Goal: Task Accomplishment & Management: Use online tool/utility

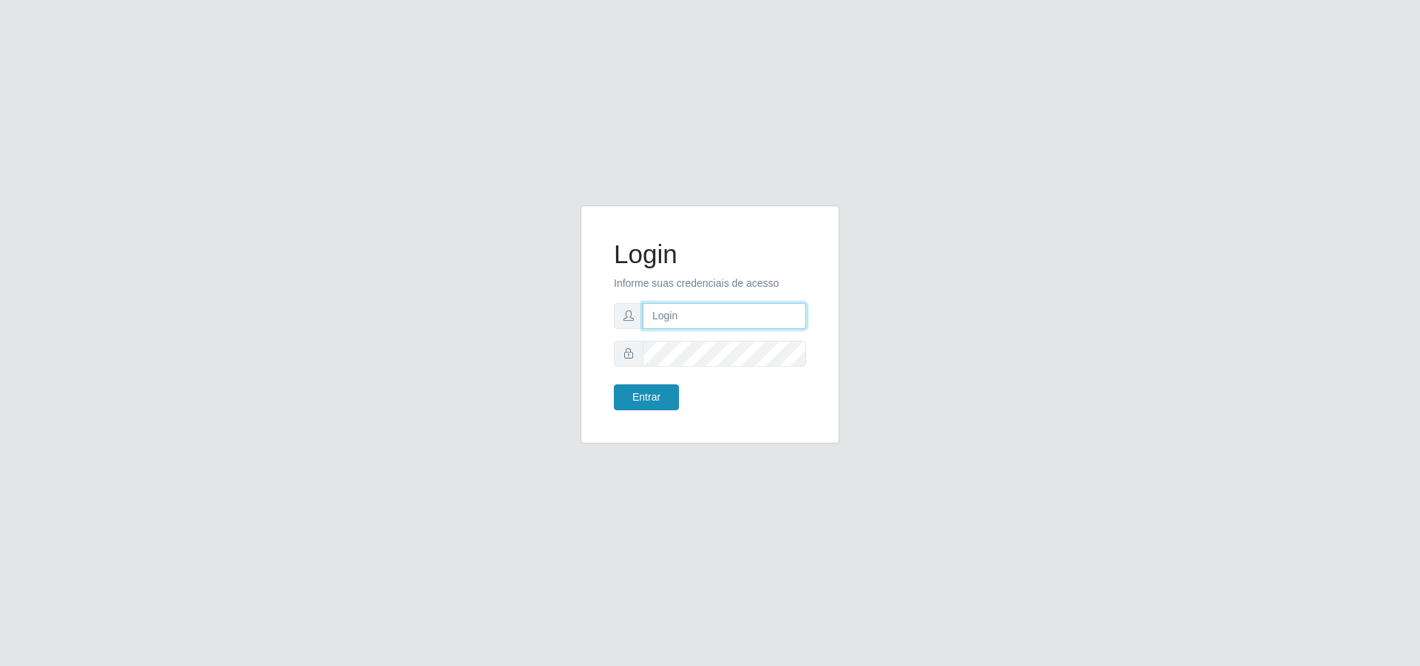
type input "[PERSON_NAME][EMAIL_ADDRESS][DOMAIN_NAME]"
click at [643, 393] on button "Entrar" at bounding box center [646, 398] width 65 height 26
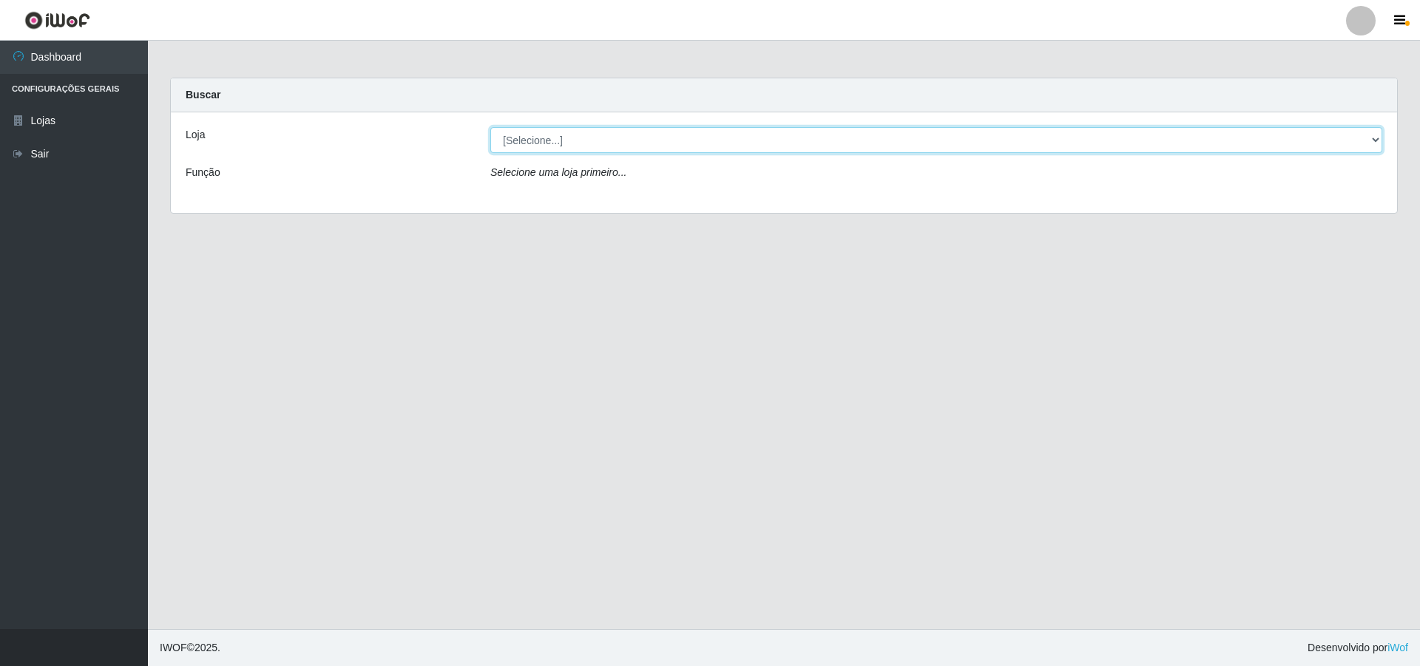
click at [575, 140] on select "[Selecione...] Atacado Vem - [STREET_ADDRESS]" at bounding box center [936, 140] width 892 height 26
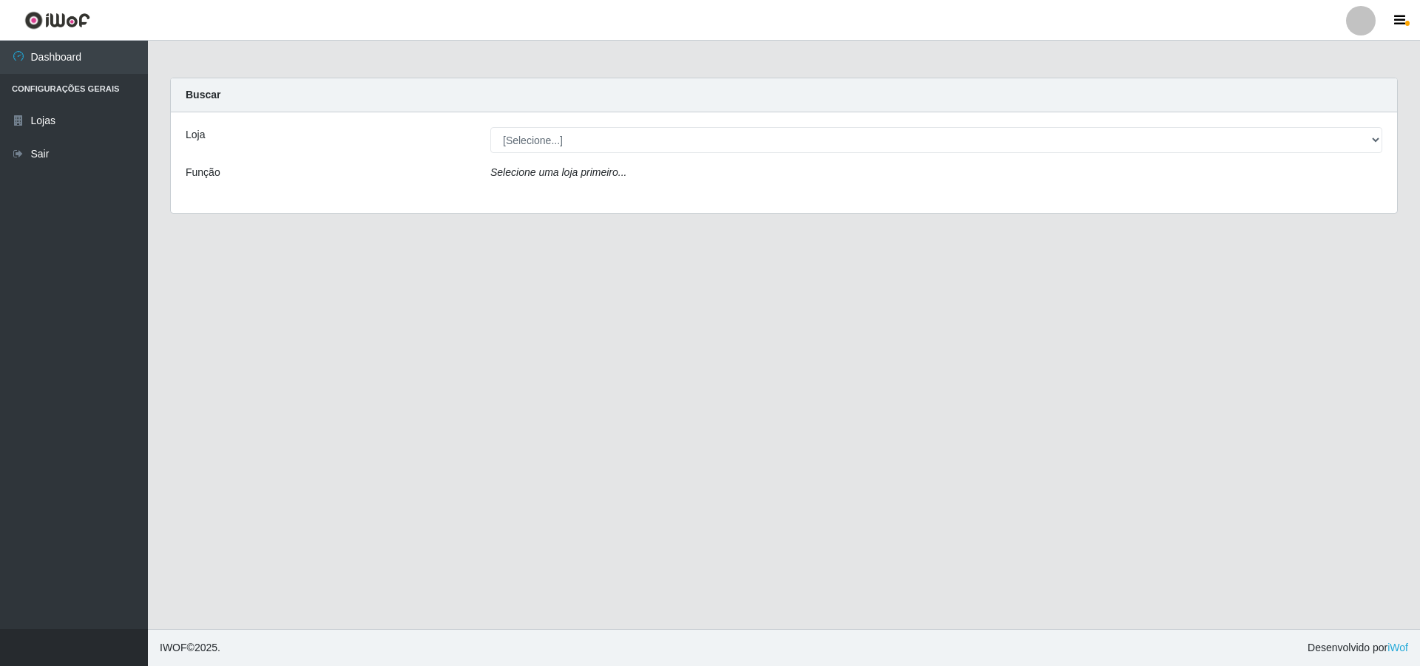
click at [566, 197] on div "Loja [Selecione...] Atacado Vem - Loja 47 Jardim Limoeiro Função Selecione uma …" at bounding box center [784, 162] width 1226 height 101
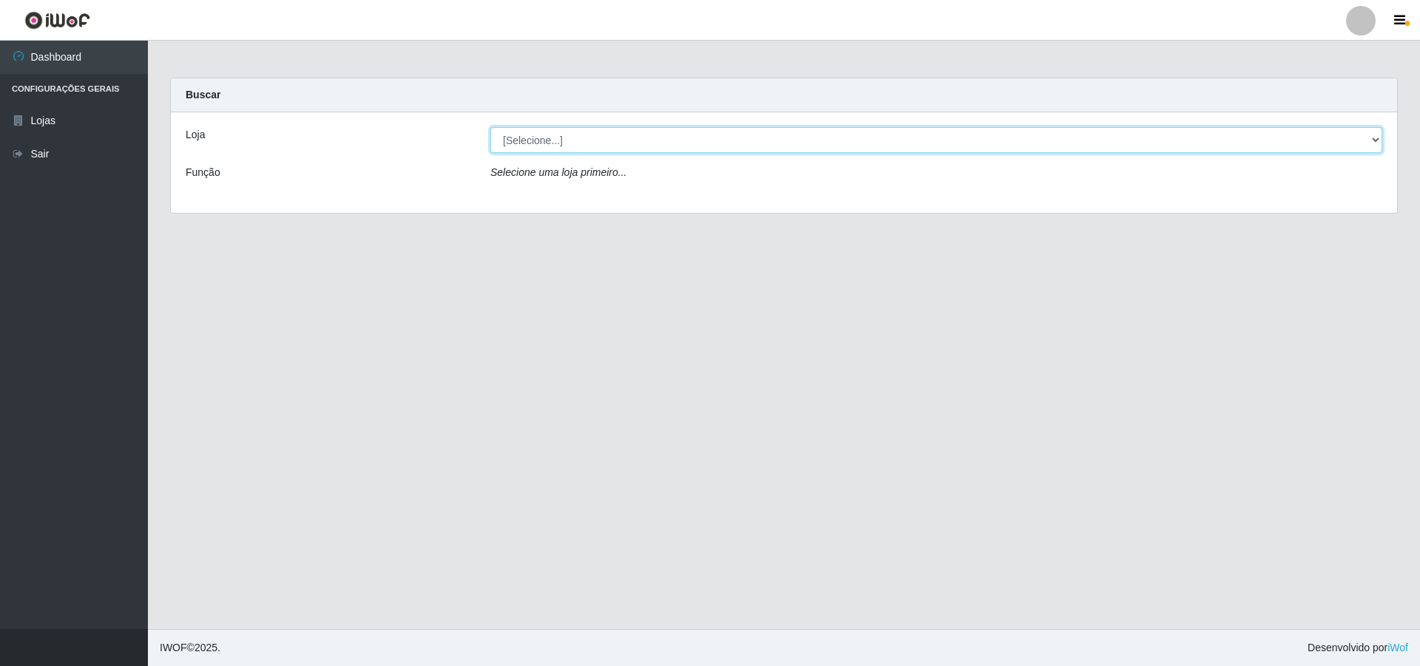
click at [561, 143] on select "[Selecione...] Atacado Vem - [STREET_ADDRESS]" at bounding box center [936, 140] width 892 height 26
select select "461"
click at [490, 127] on select "[Selecione...] Atacado Vem - [STREET_ADDRESS]" at bounding box center [936, 140] width 892 height 26
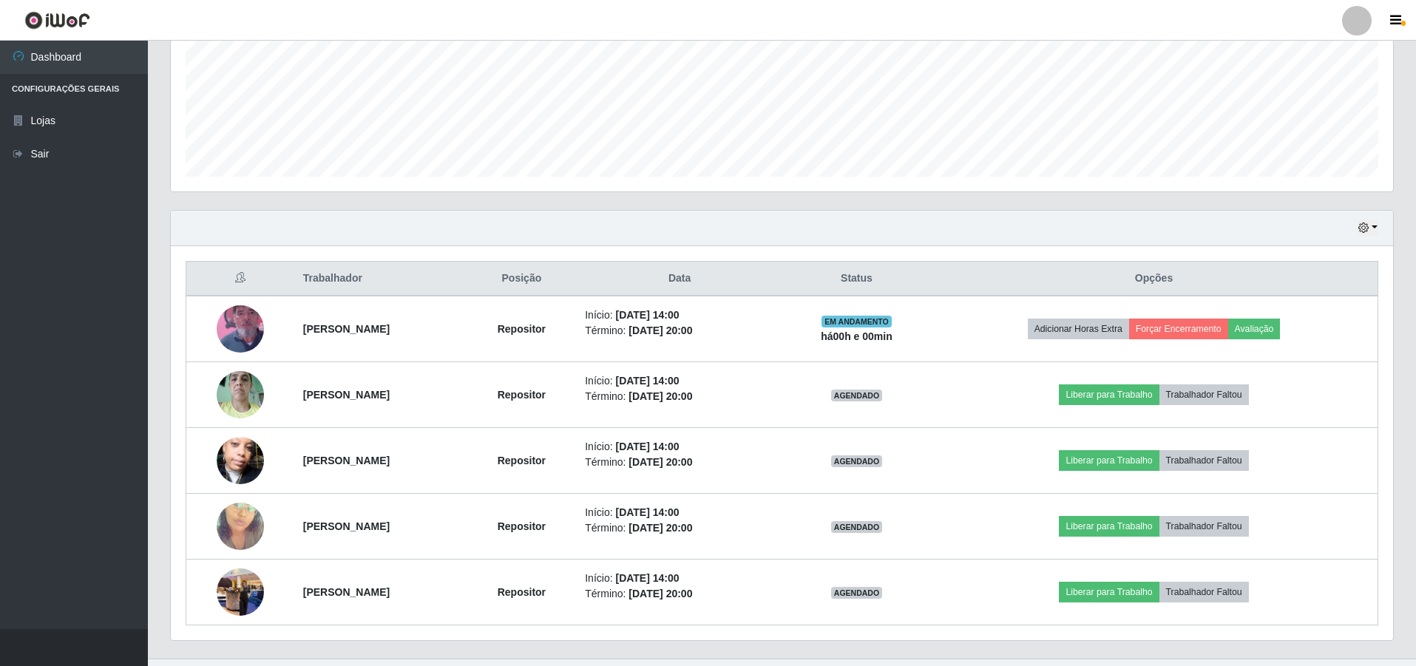
scroll to position [382, 0]
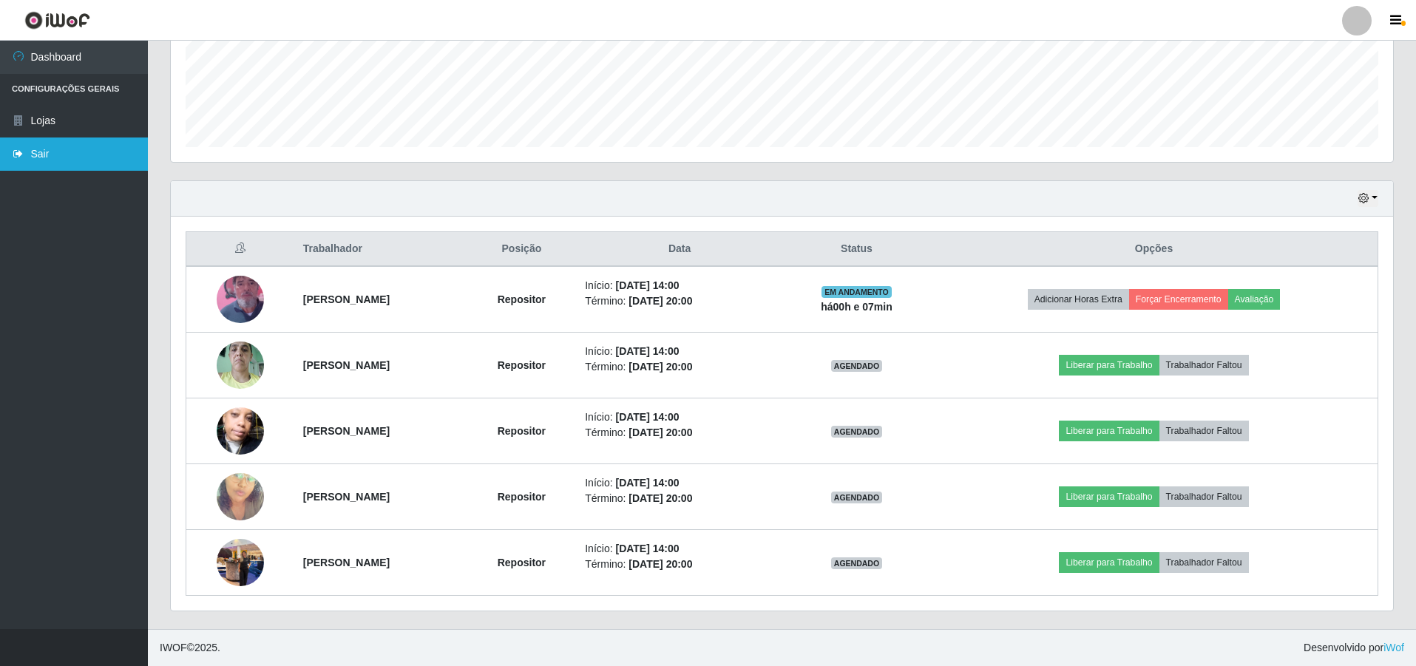
click at [47, 146] on link "Sair" at bounding box center [74, 154] width 148 height 33
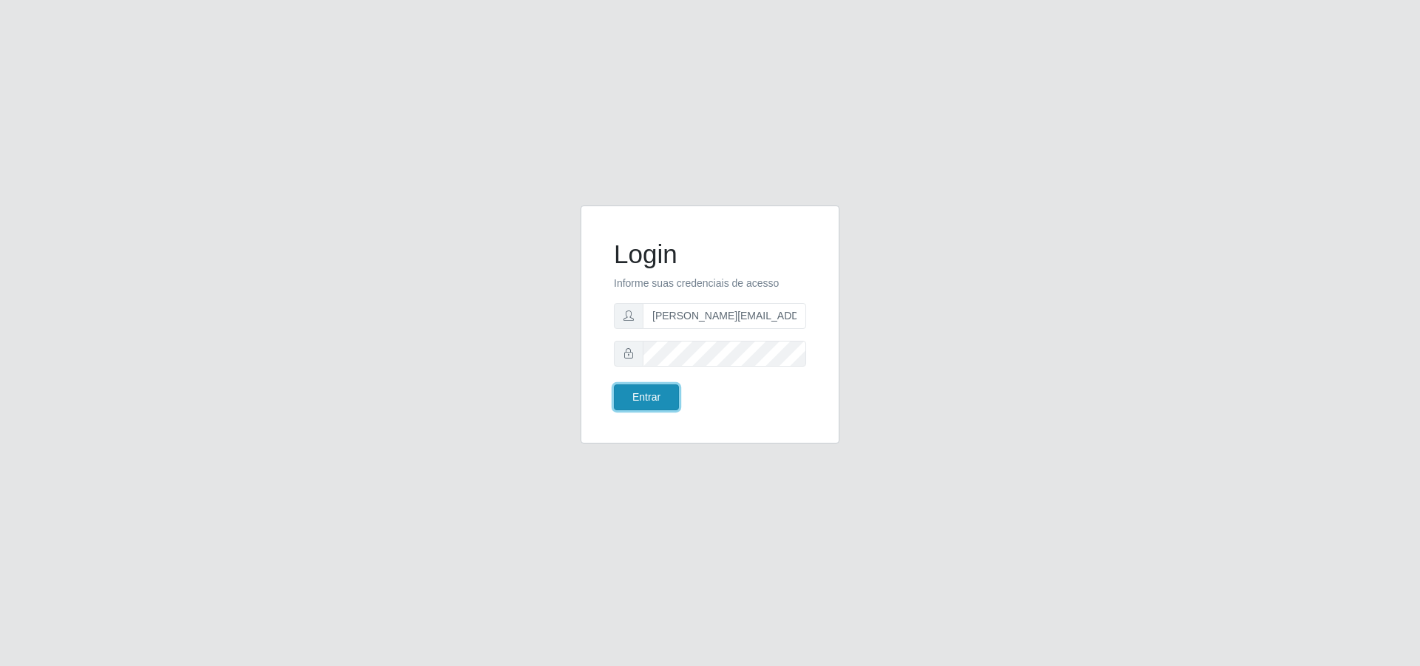
click at [652, 391] on button "Entrar" at bounding box center [646, 398] width 65 height 26
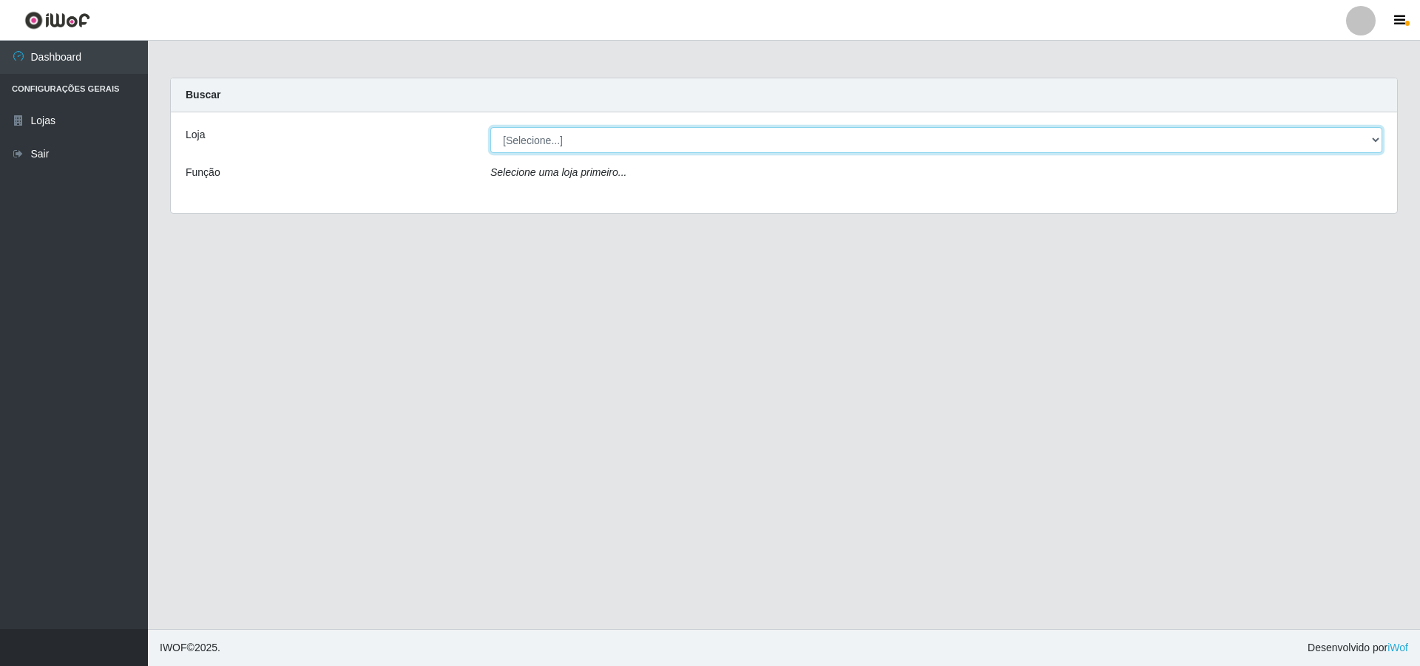
click at [605, 146] on select "[Selecione...] Atacado Vem - [STREET_ADDRESS]" at bounding box center [936, 140] width 892 height 26
select select "461"
click at [490, 127] on select "[Selecione...] Atacado Vem - [STREET_ADDRESS]" at bounding box center [936, 140] width 892 height 26
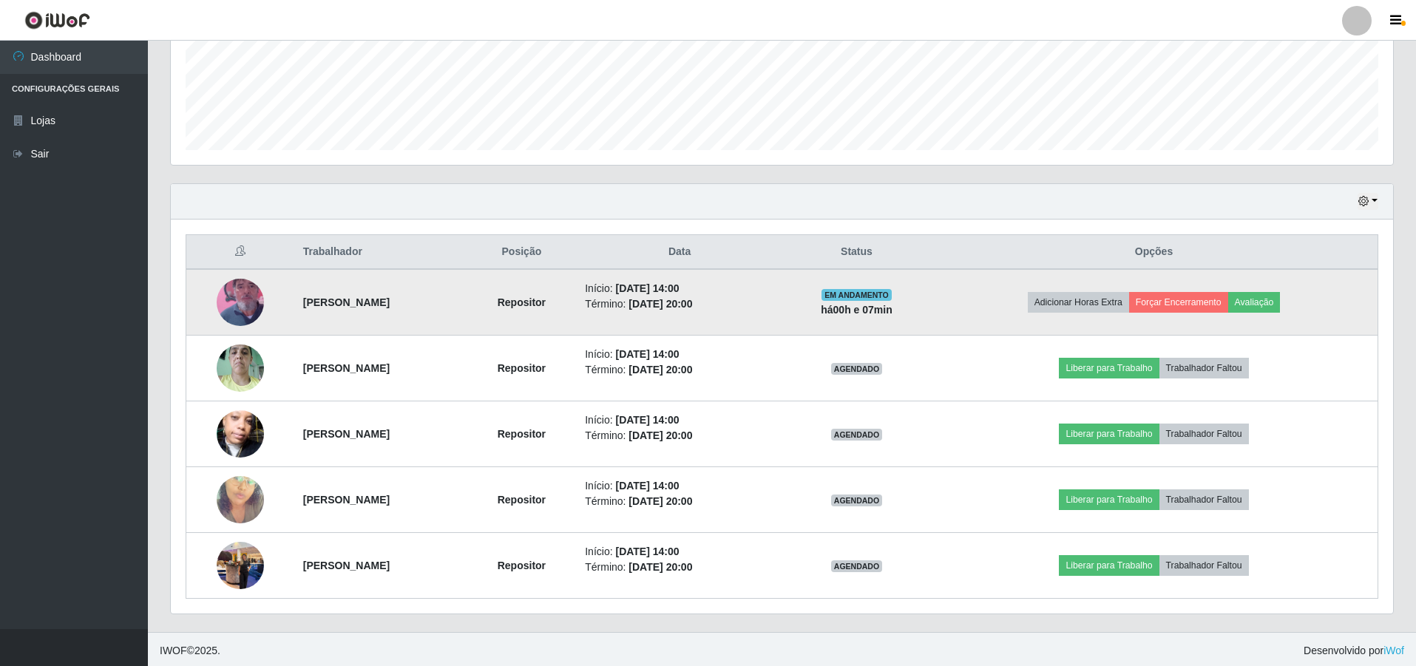
scroll to position [382, 0]
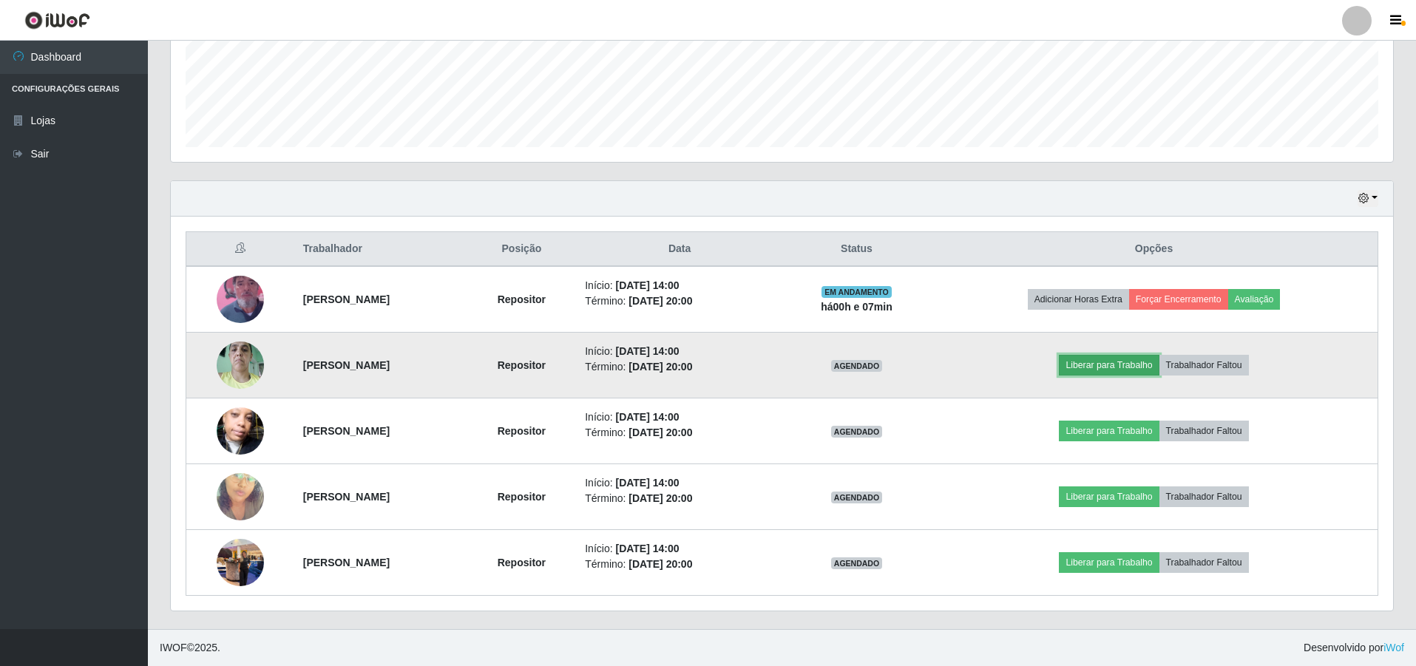
click at [1119, 368] on button "Liberar para Trabalho" at bounding box center [1109, 365] width 100 height 21
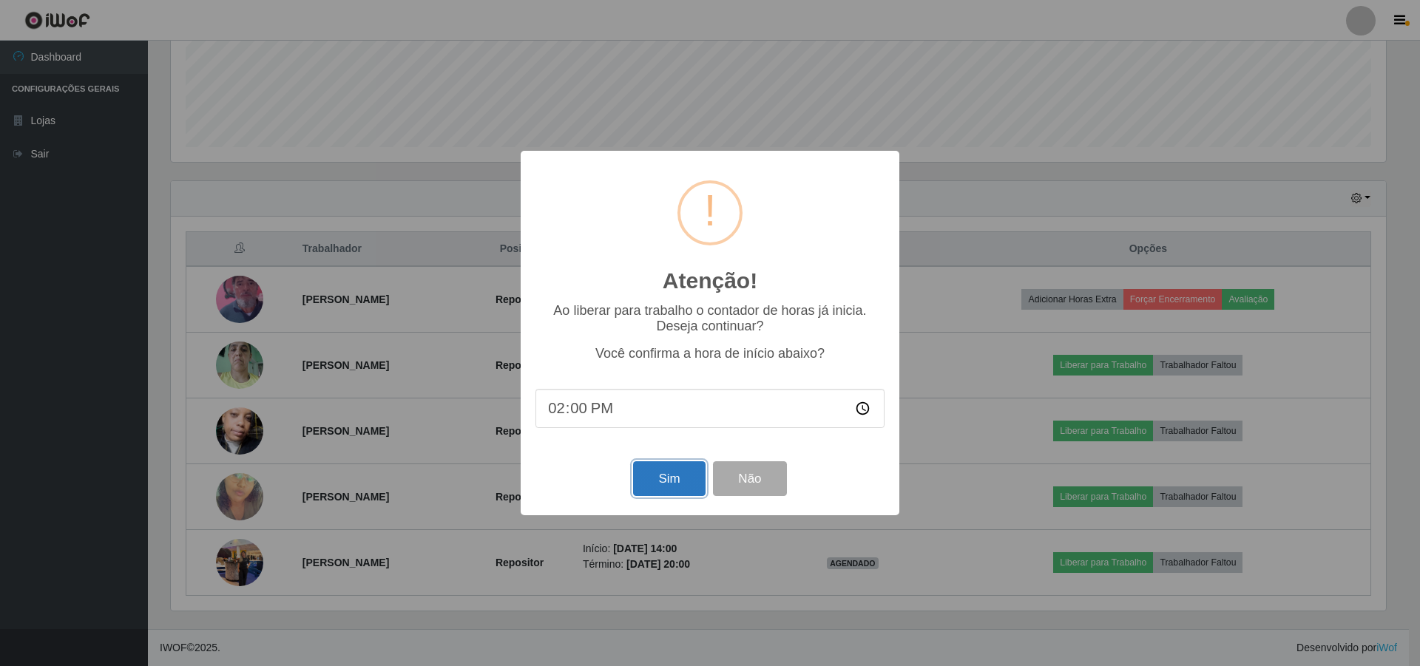
click at [695, 474] on button "Sim" at bounding box center [669, 479] width 72 height 35
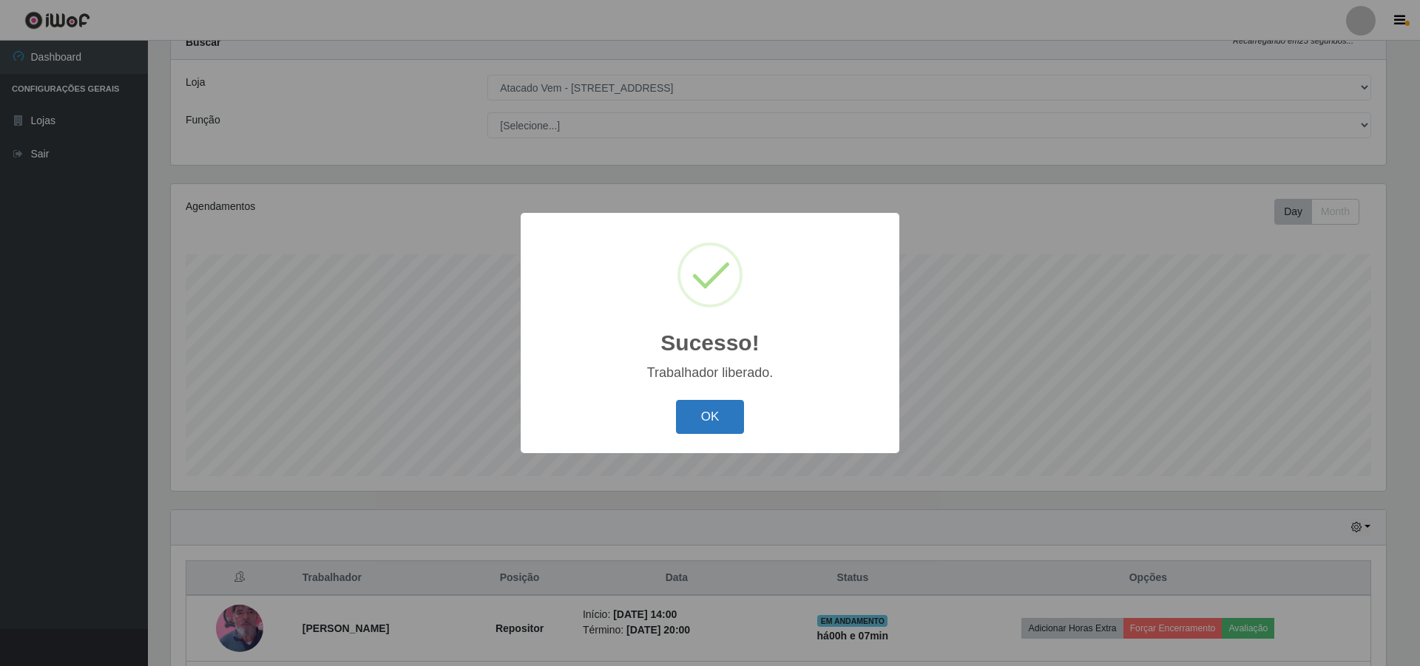
click at [716, 410] on button "OK" at bounding box center [710, 417] width 69 height 35
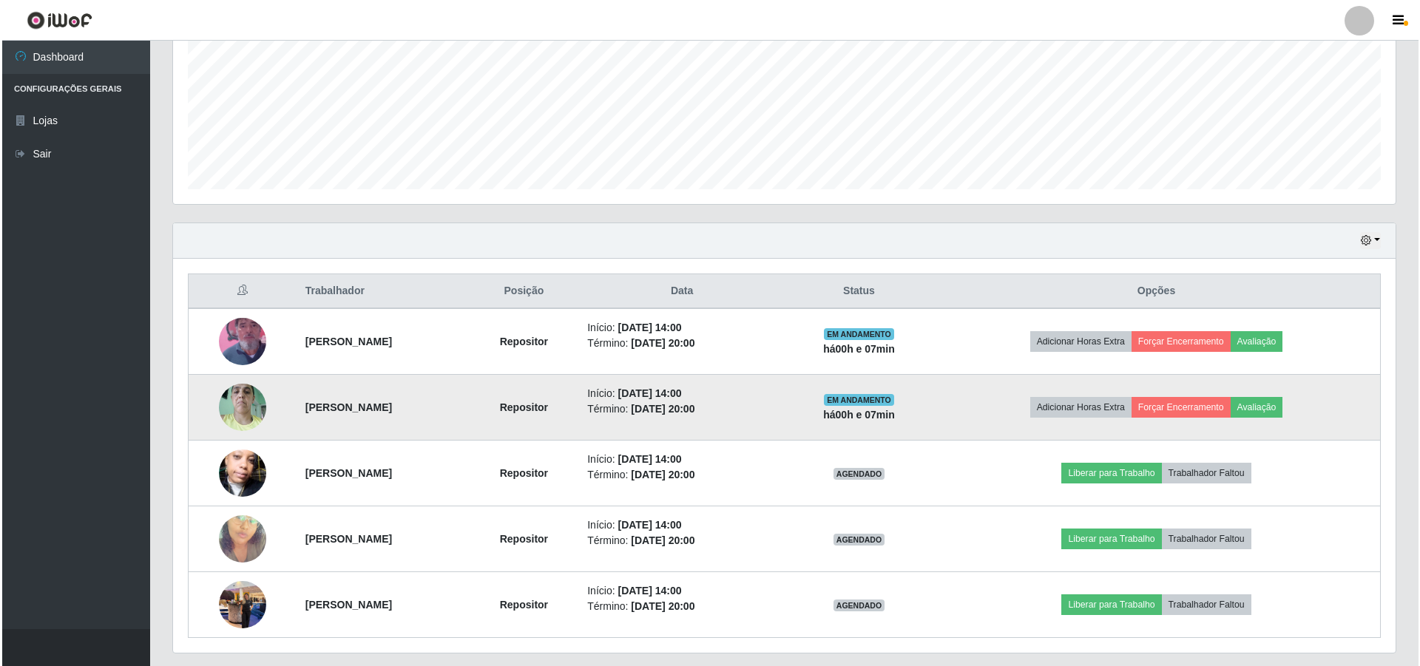
scroll to position [382, 0]
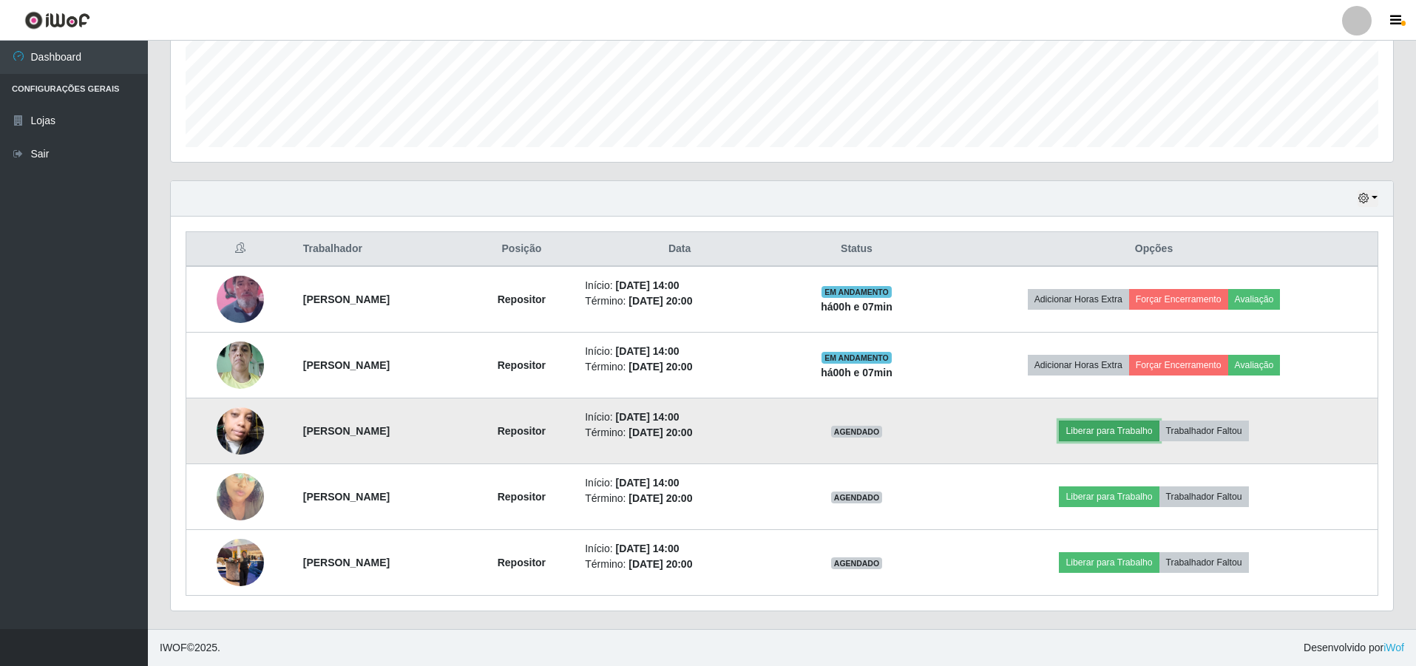
click at [1117, 433] on button "Liberar para Trabalho" at bounding box center [1109, 431] width 100 height 21
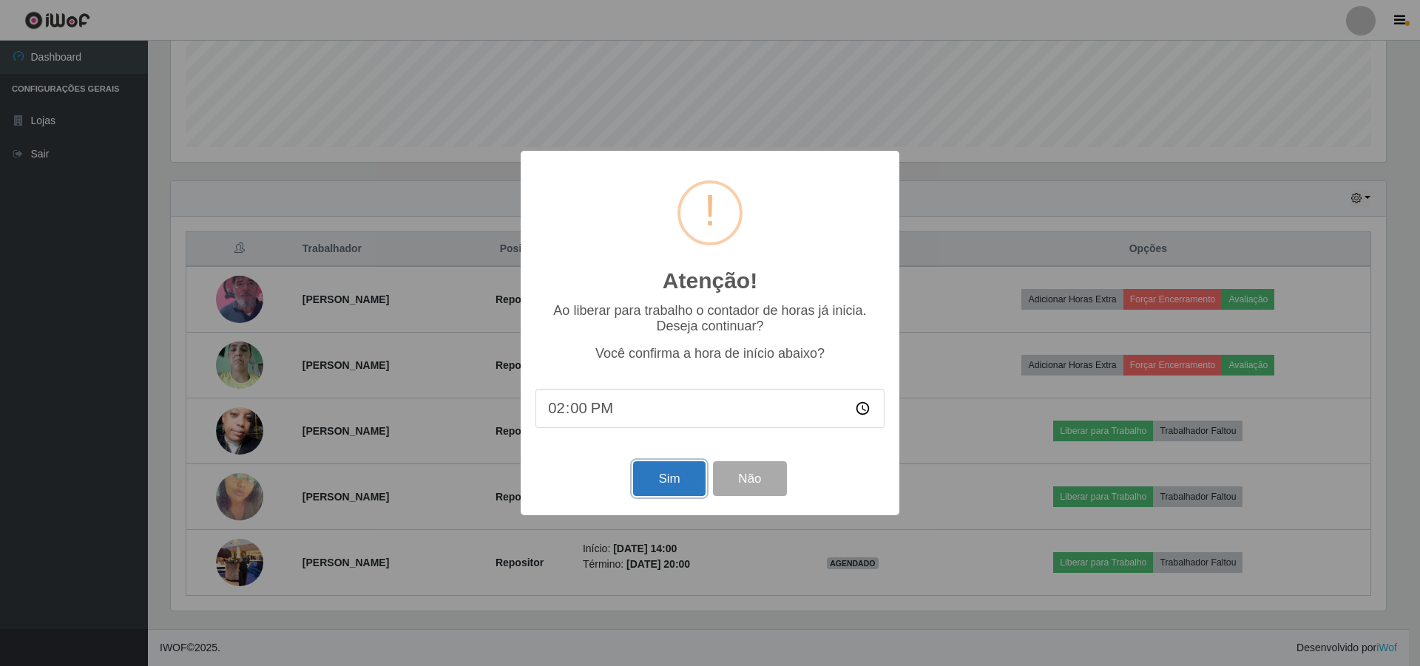
click at [669, 488] on button "Sim" at bounding box center [669, 479] width 72 height 35
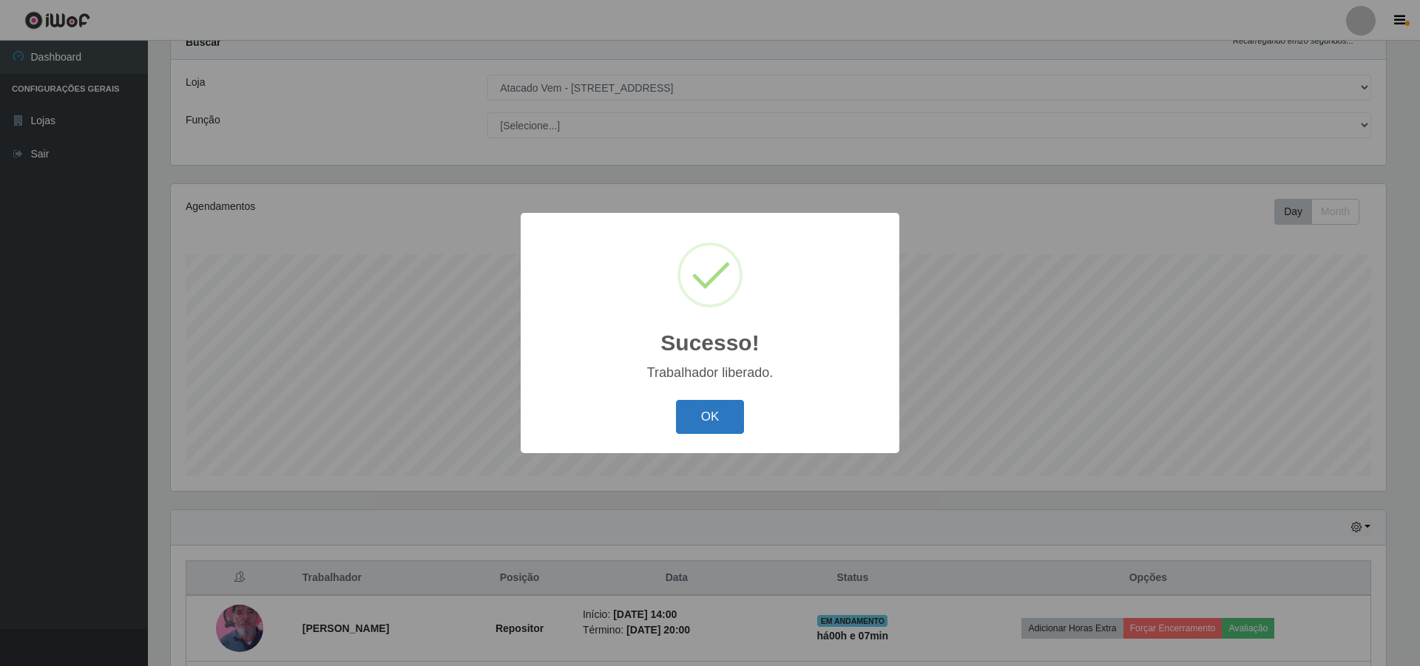
click at [713, 419] on button "OK" at bounding box center [710, 417] width 69 height 35
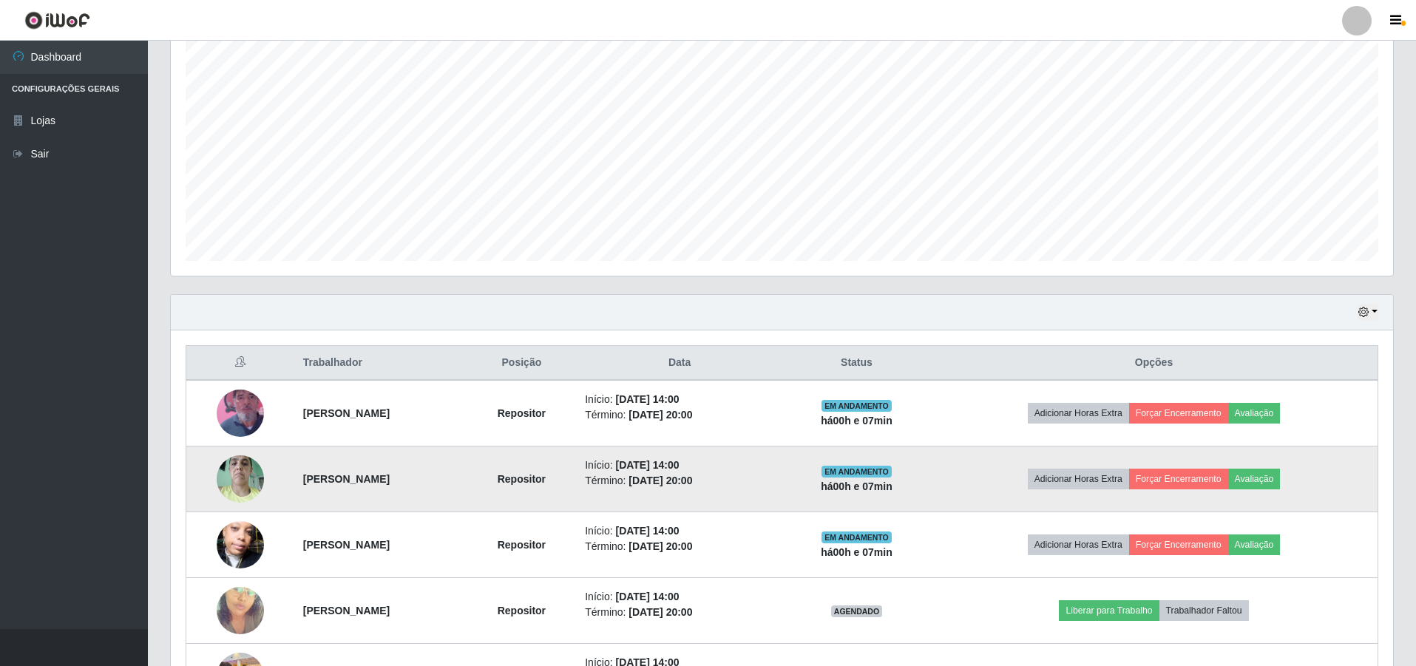
scroll to position [382, 0]
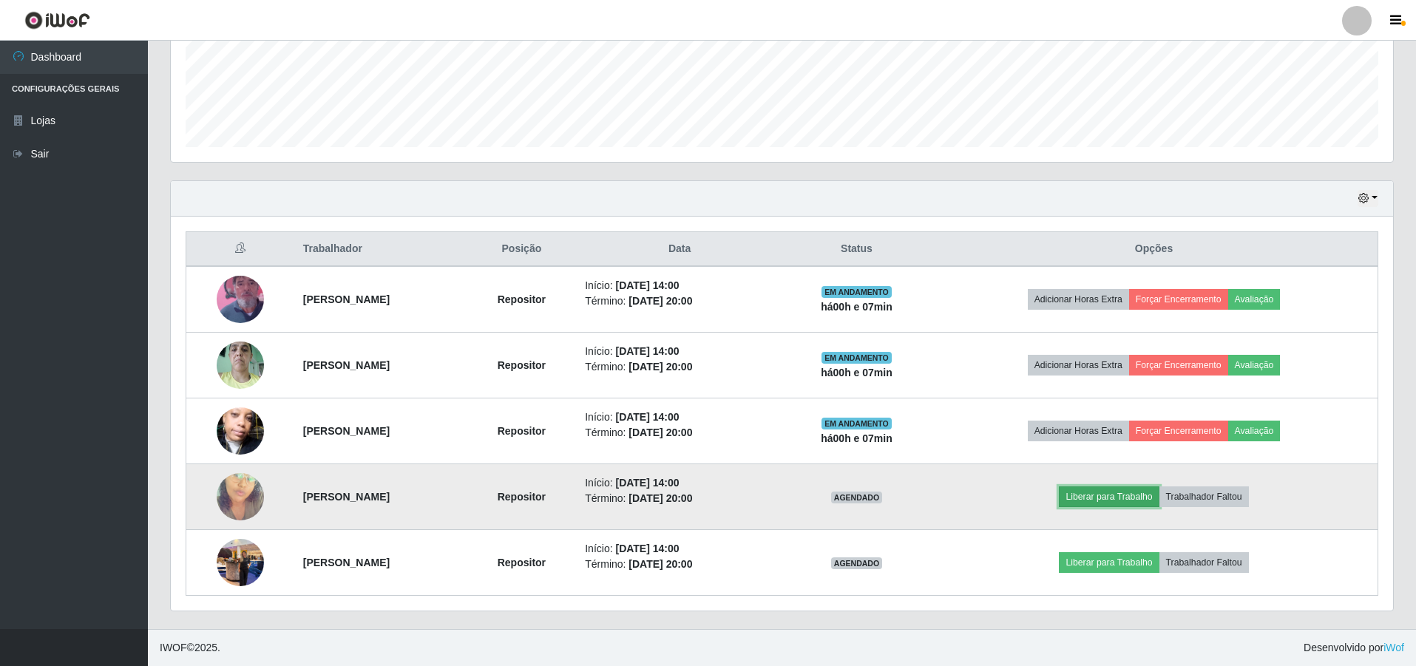
click at [1115, 493] on button "Liberar para Trabalho" at bounding box center [1109, 497] width 100 height 21
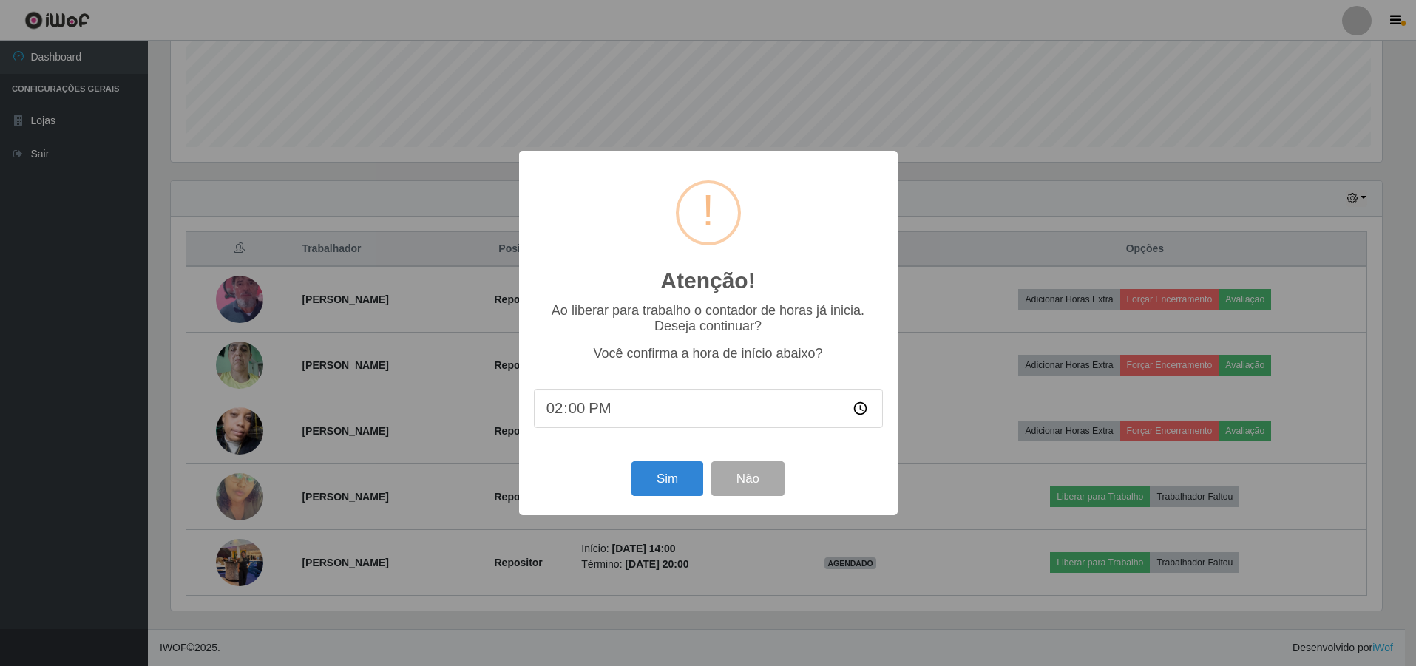
scroll to position [307, 1215]
click at [652, 478] on button "Sim" at bounding box center [669, 479] width 72 height 35
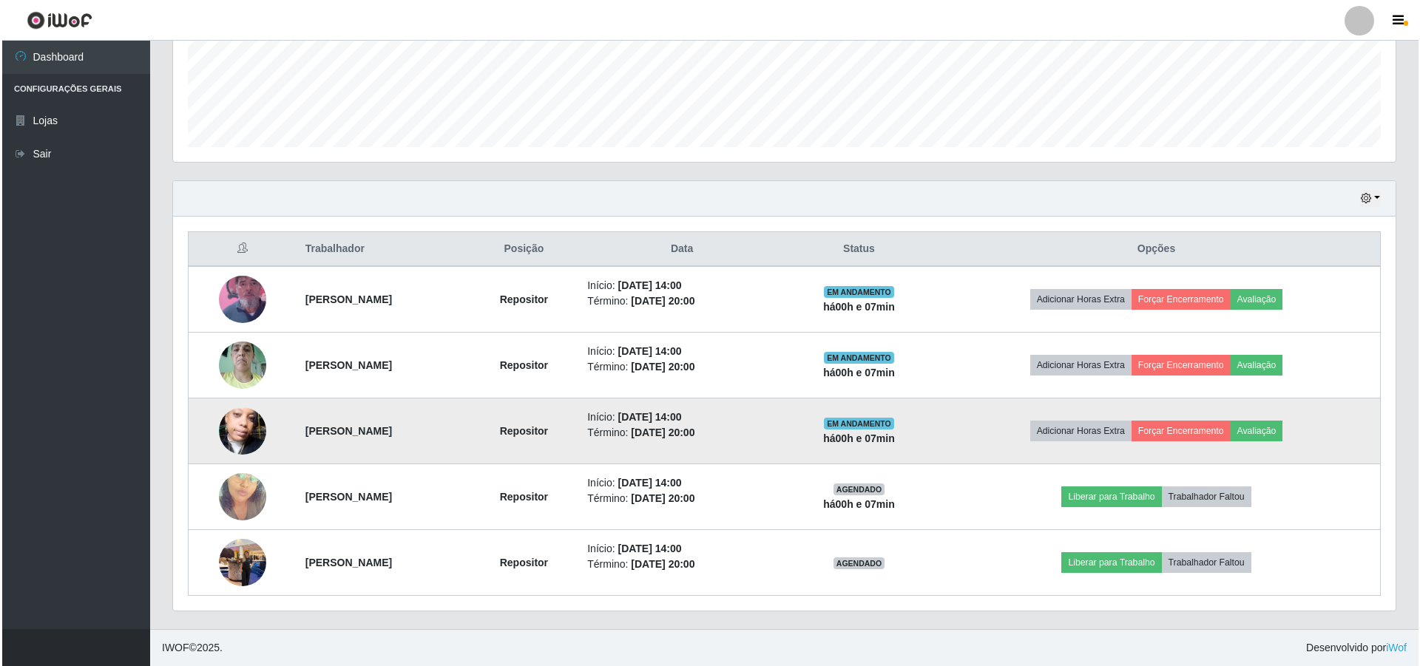
scroll to position [0, 0]
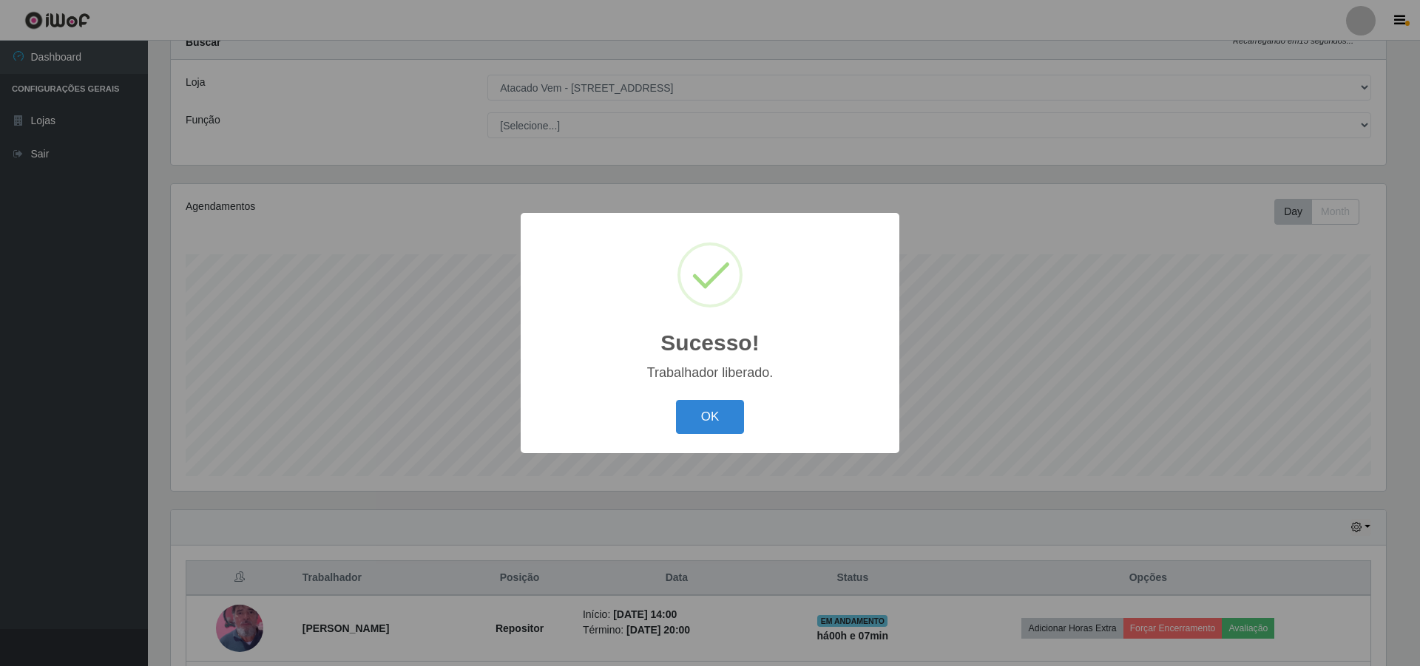
click at [714, 396] on div "OK Cancel" at bounding box center [709, 417] width 349 height 42
click at [718, 414] on button "OK" at bounding box center [710, 417] width 69 height 35
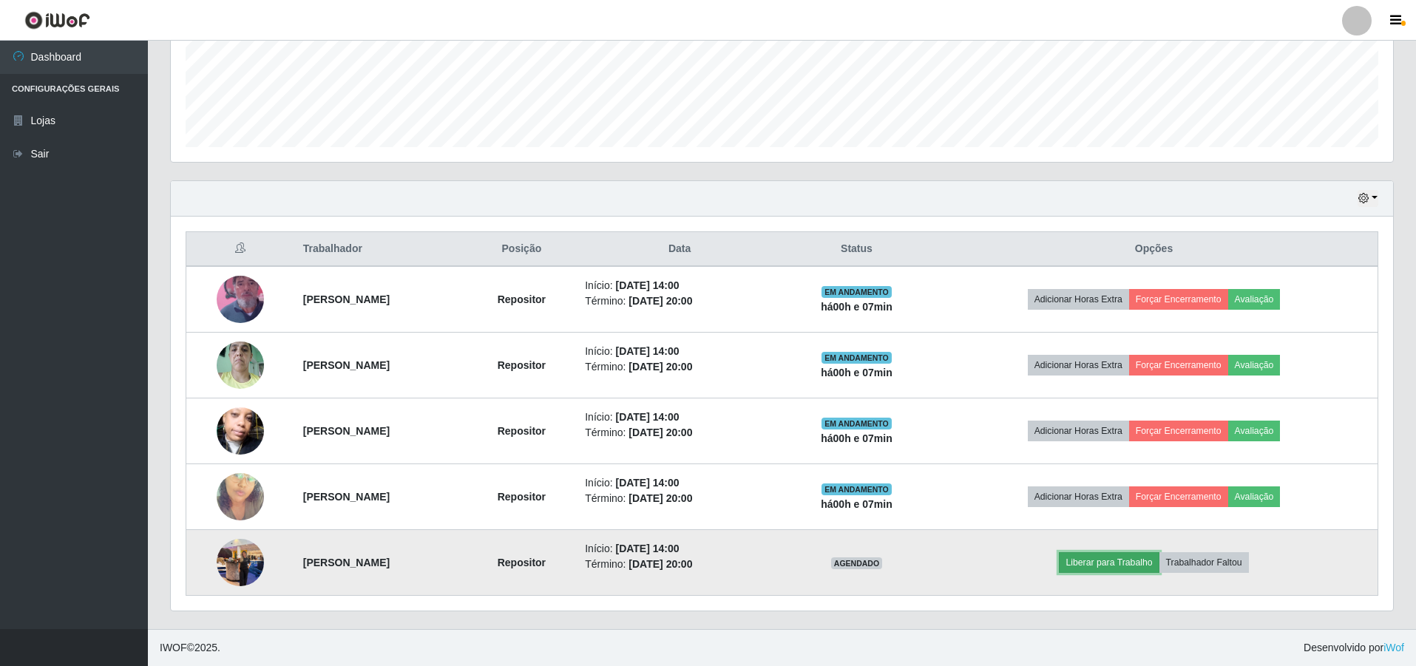
click at [1140, 560] on button "Liberar para Trabalho" at bounding box center [1109, 563] width 100 height 21
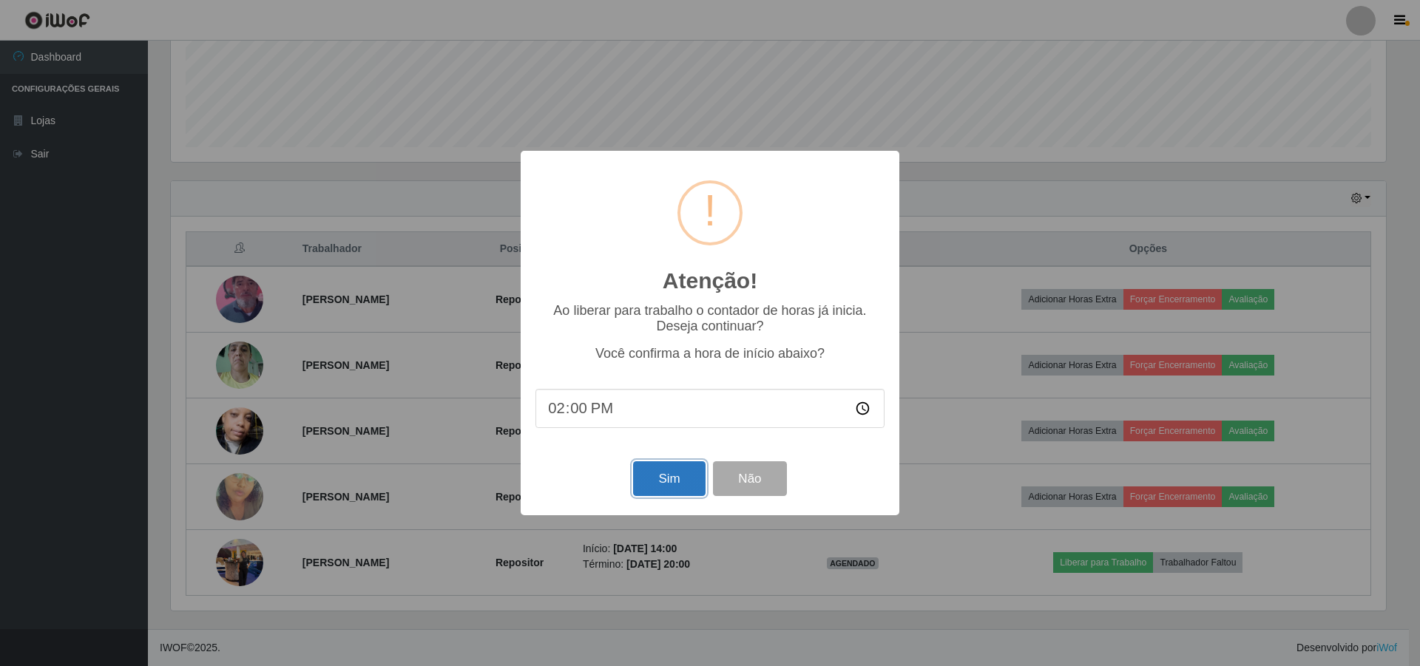
click at [652, 485] on button "Sim" at bounding box center [669, 479] width 72 height 35
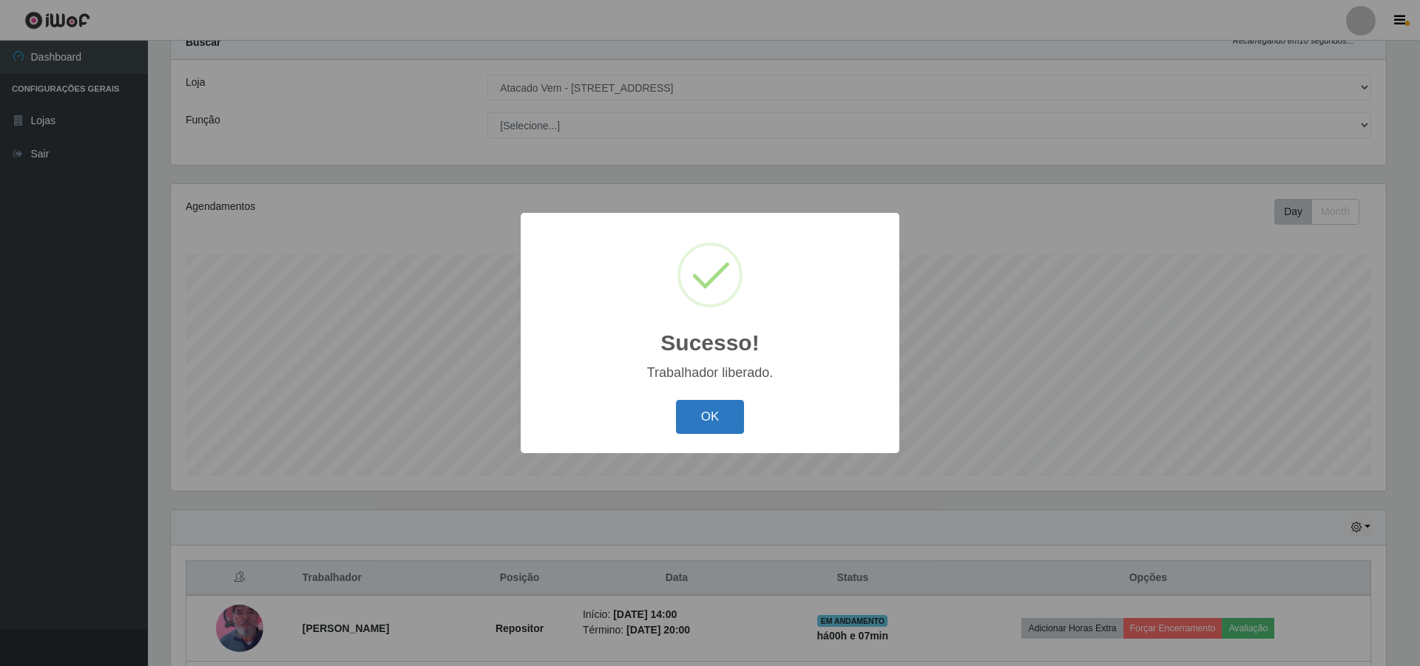
click at [703, 405] on button "OK" at bounding box center [710, 417] width 69 height 35
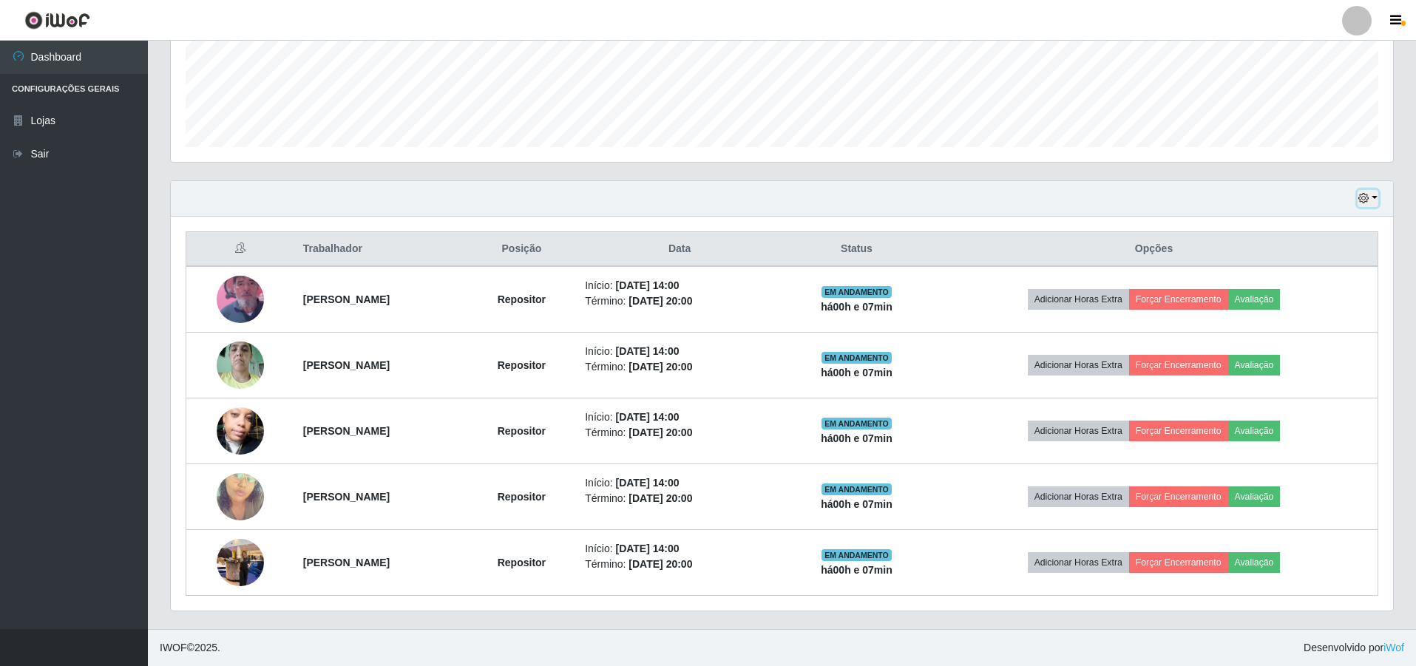
click at [1362, 199] on icon "button" at bounding box center [1364, 198] width 10 height 10
click at [1285, 314] on button "1 Semana" at bounding box center [1319, 318] width 117 height 31
click at [1373, 192] on button "button" at bounding box center [1368, 198] width 21 height 17
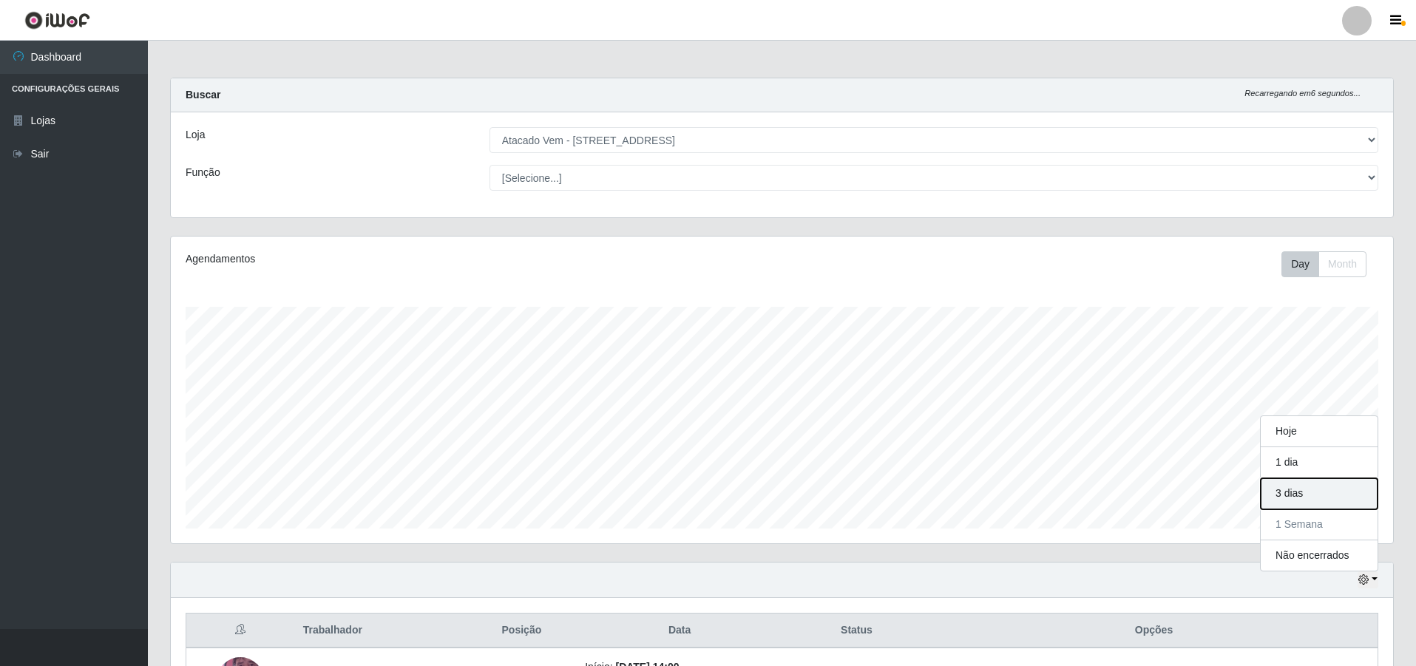
click at [1300, 492] on button "3 dias" at bounding box center [1319, 494] width 117 height 31
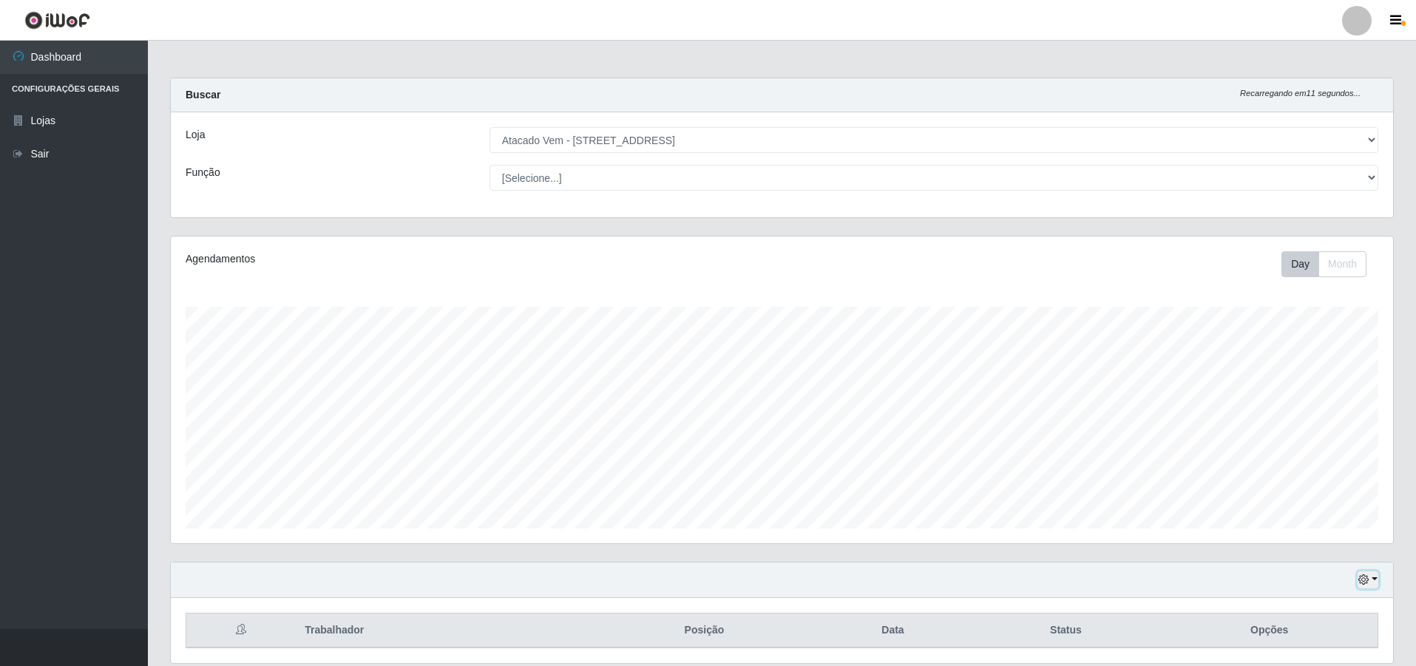
click at [1369, 581] on icon "button" at bounding box center [1364, 580] width 10 height 10
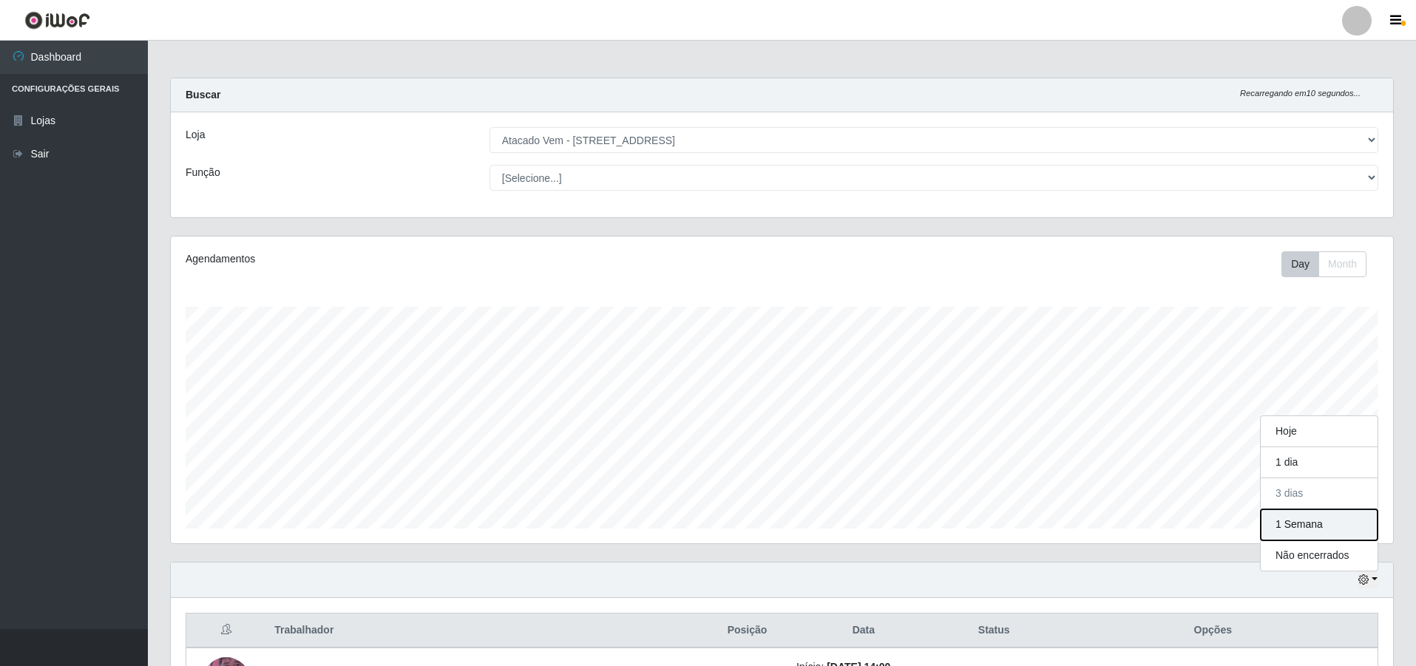
click at [1305, 516] on button "1 Semana" at bounding box center [1319, 525] width 117 height 31
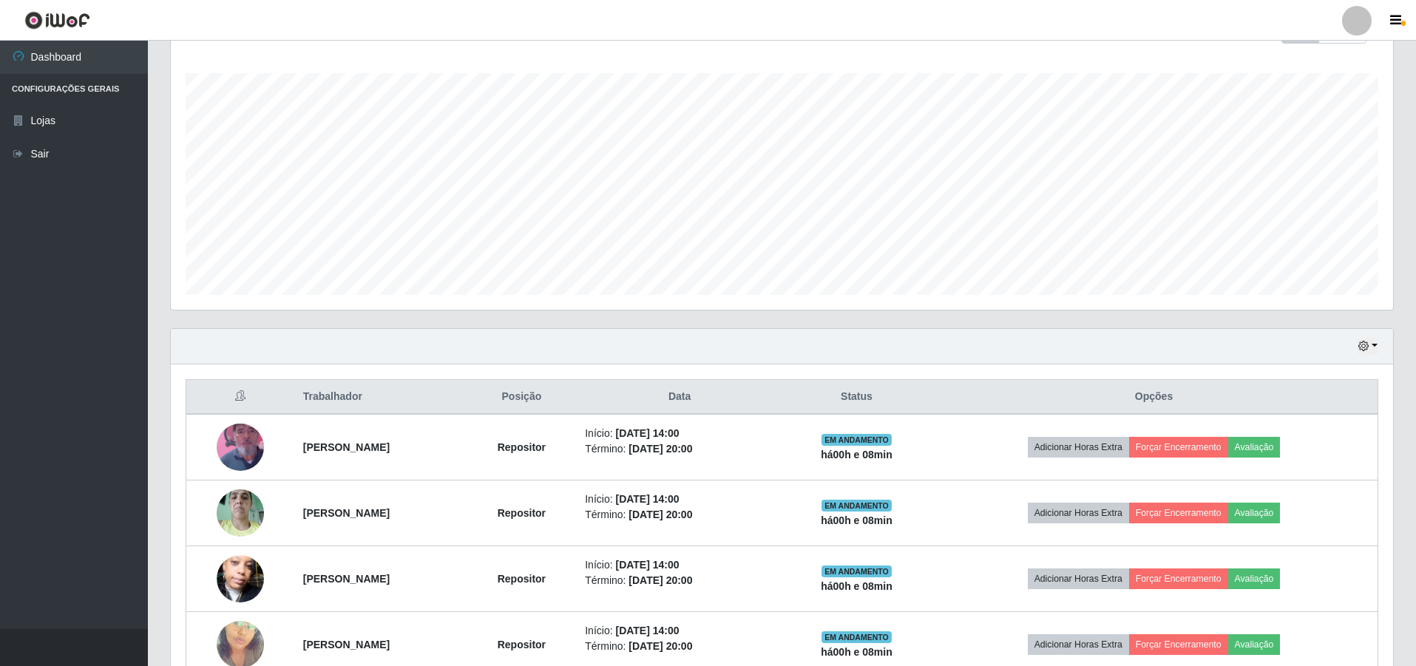
scroll to position [382, 0]
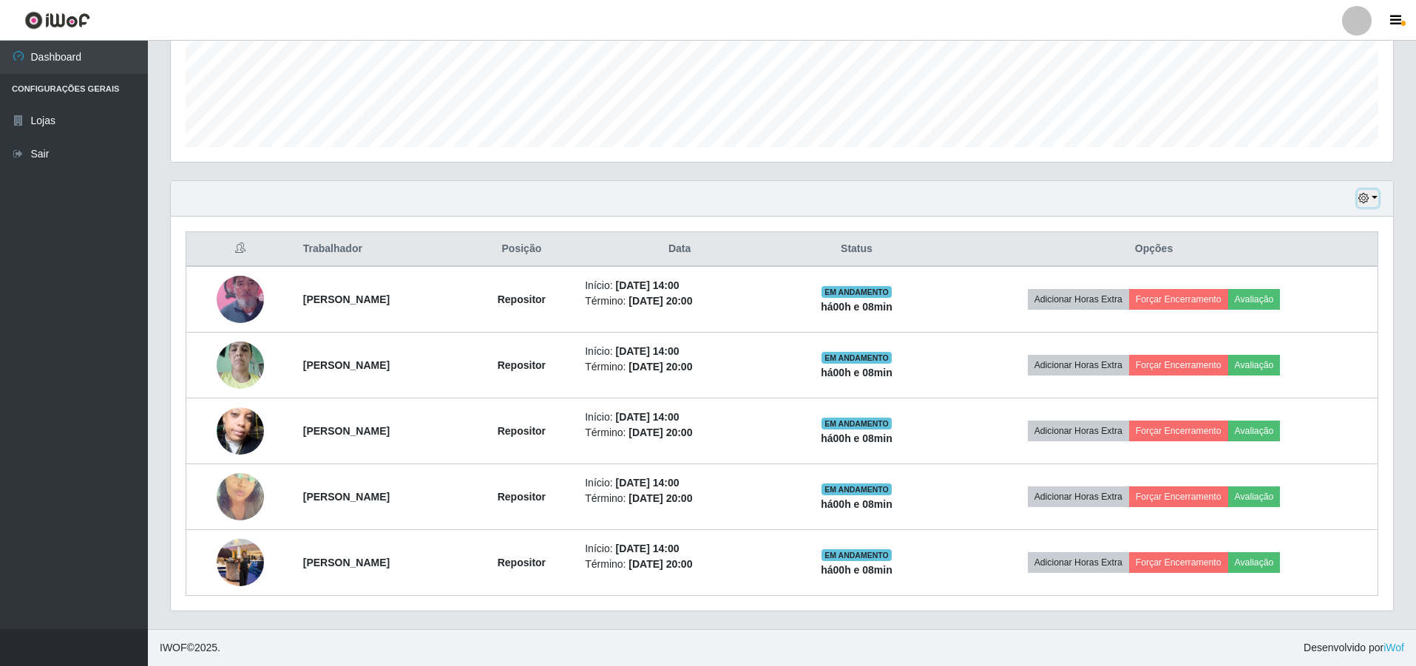
click at [1362, 198] on icon "button" at bounding box center [1364, 198] width 10 height 10
